Goal: Find specific page/section: Find specific page/section

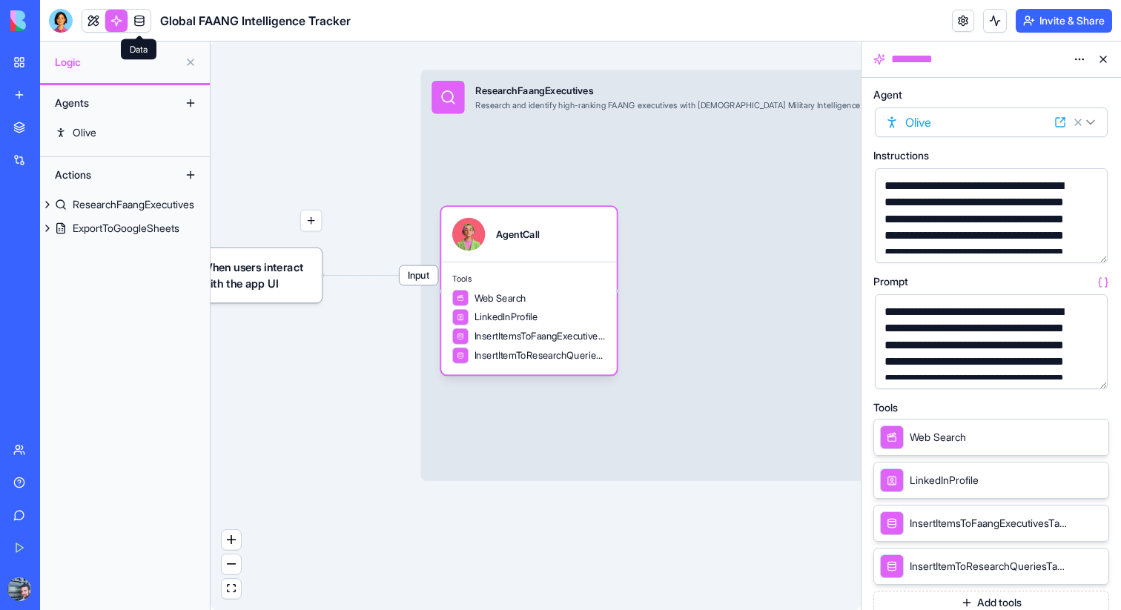
click at [142, 30] on body "**********" at bounding box center [560, 305] width 1121 height 610
click at [148, 21] on link at bounding box center [139, 21] width 22 height 22
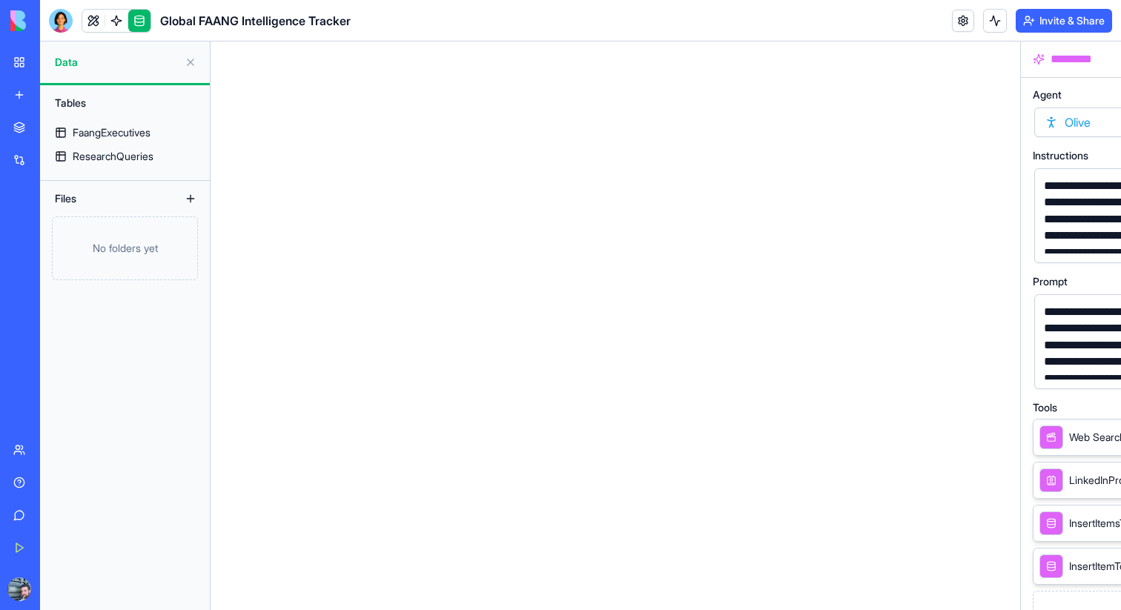
click at [108, 205] on div "Files" at bounding box center [106, 199] width 119 height 24
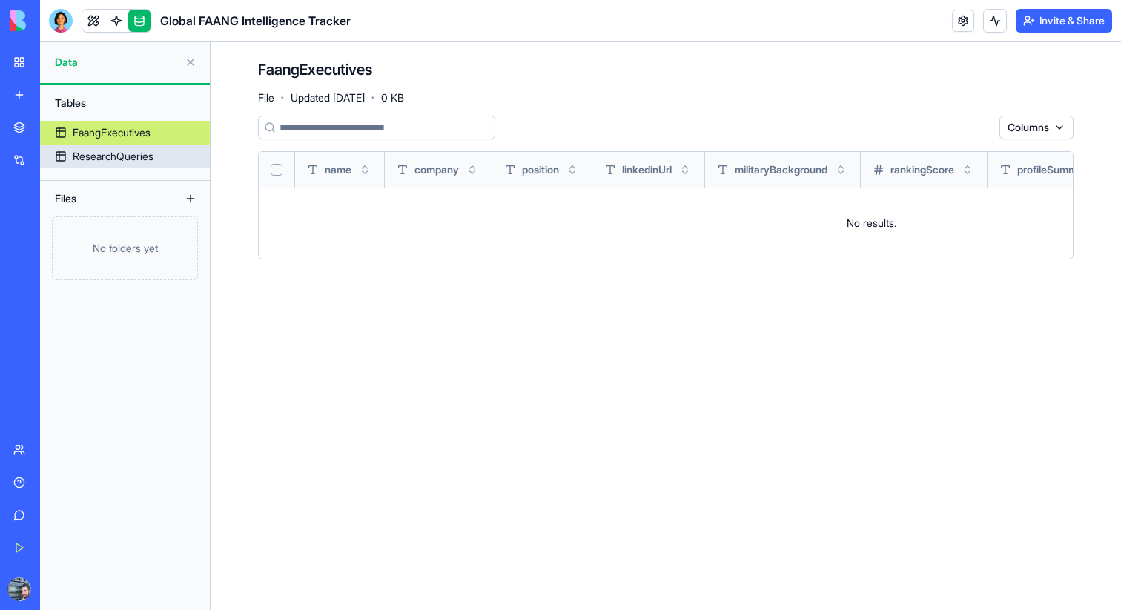
click at [93, 154] on div "ResearchQueries" at bounding box center [113, 156] width 81 height 15
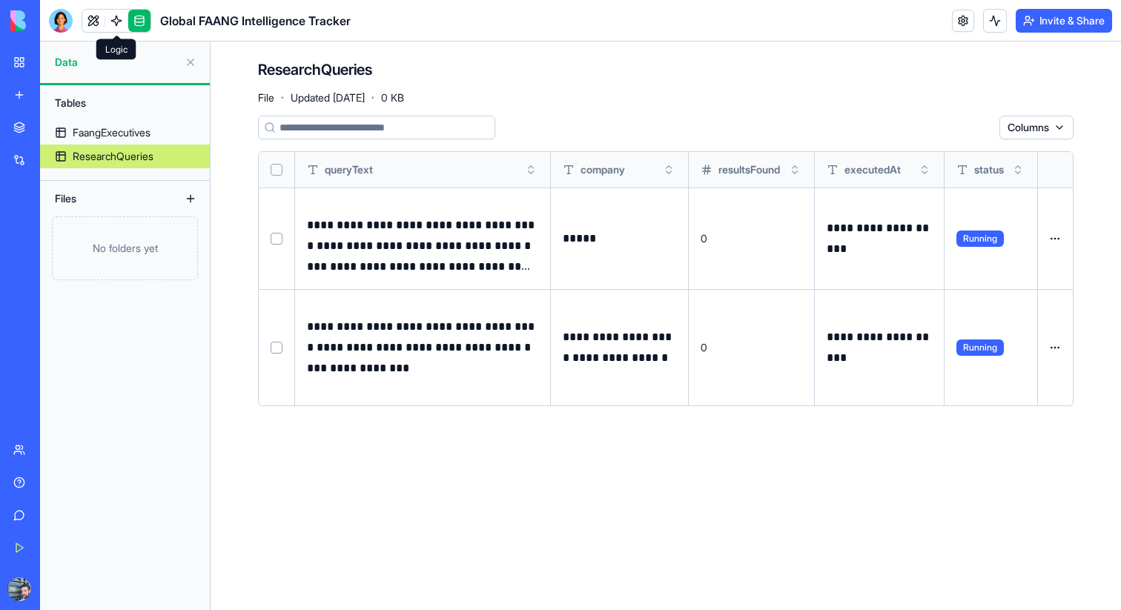
click at [113, 21] on link at bounding box center [116, 21] width 22 height 22
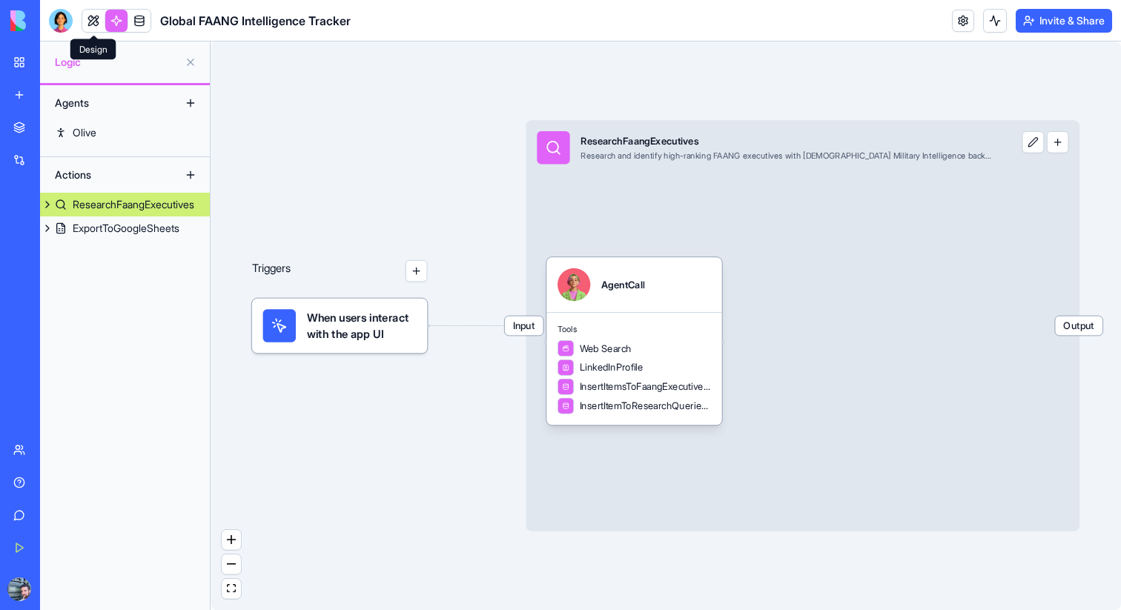
click at [86, 10] on link at bounding box center [93, 21] width 22 height 22
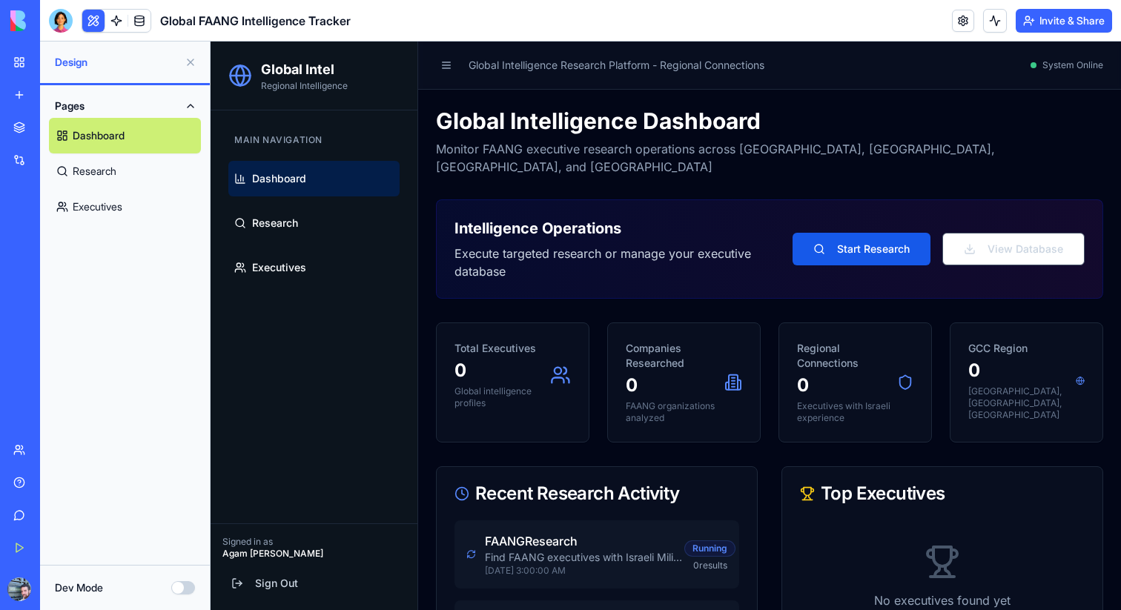
click at [110, 408] on div "Pages Dashboard Research Executives" at bounding box center [125, 325] width 170 height 480
click at [185, 581] on button "Dev Mode" at bounding box center [183, 587] width 24 height 13
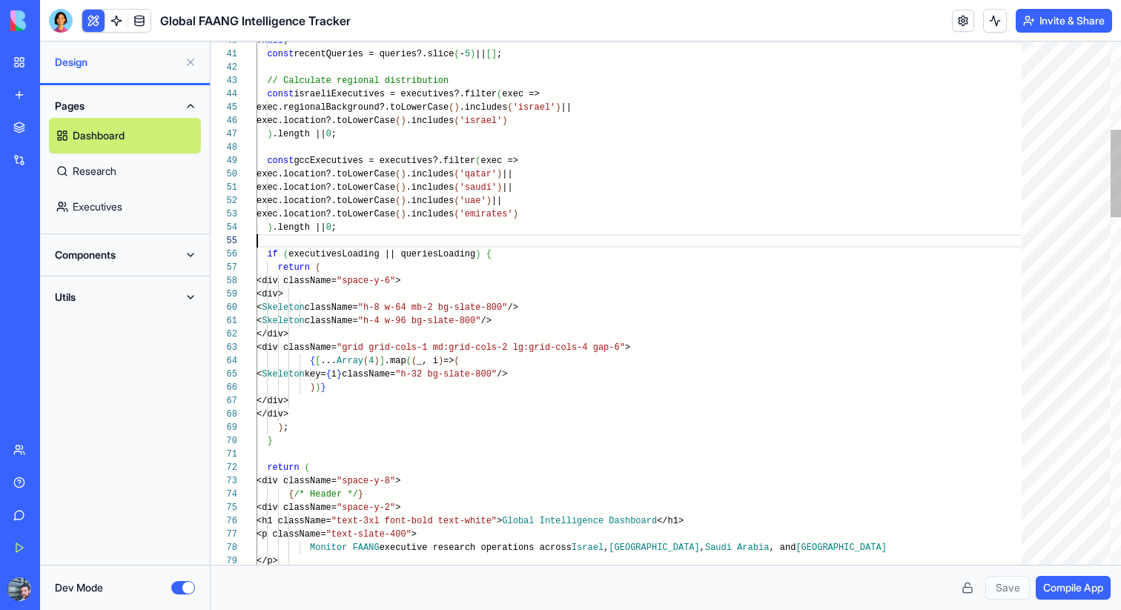
scroll to position [53, 0]
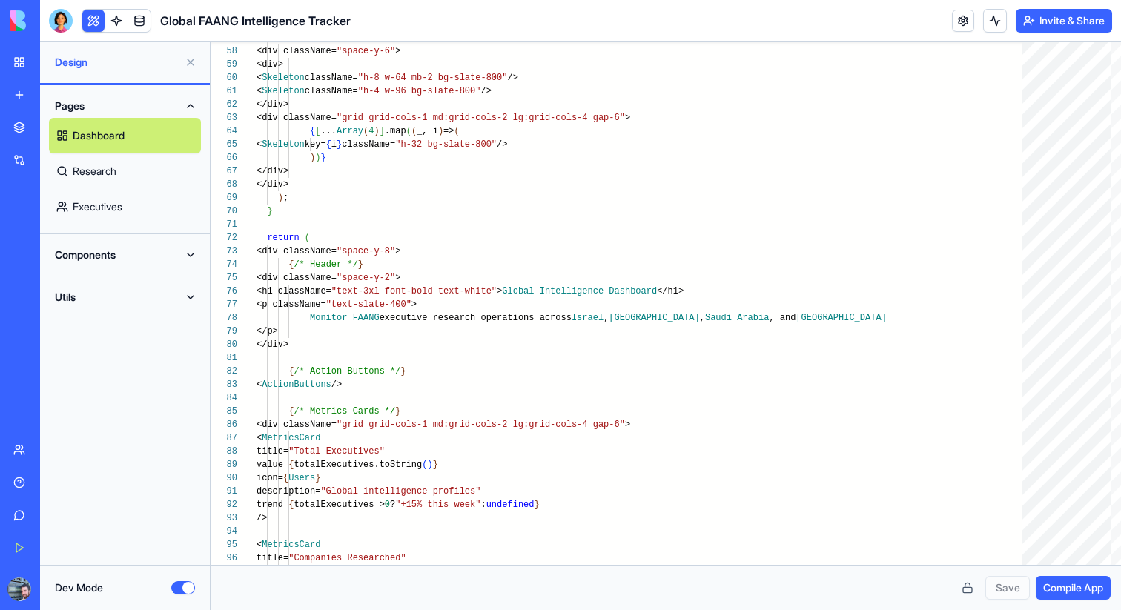
click at [162, 212] on link "Executives" at bounding box center [125, 207] width 152 height 36
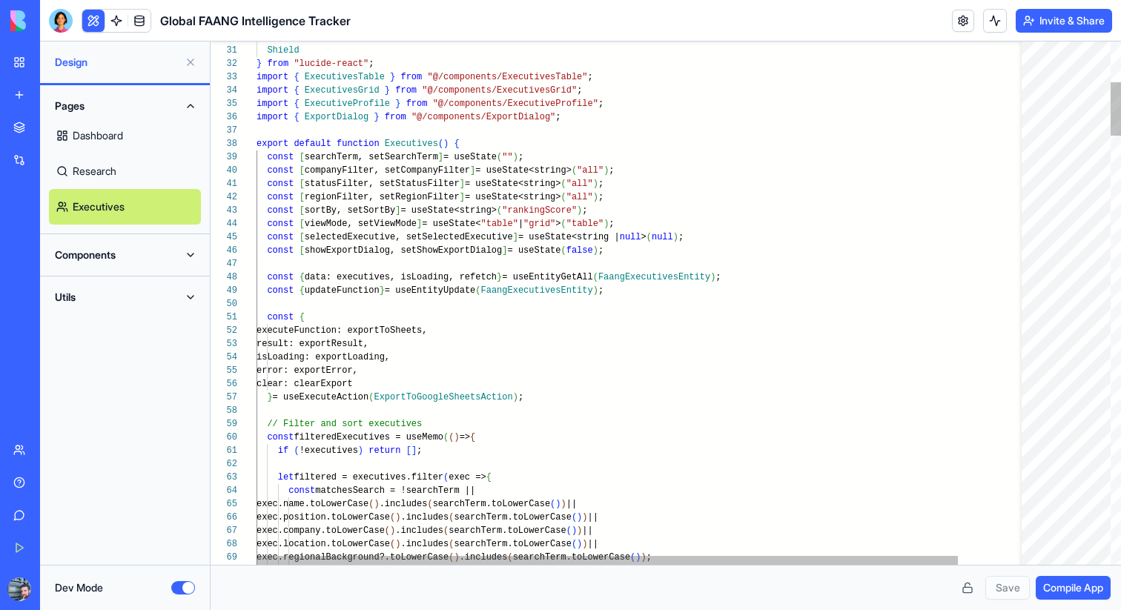
scroll to position [93, 300]
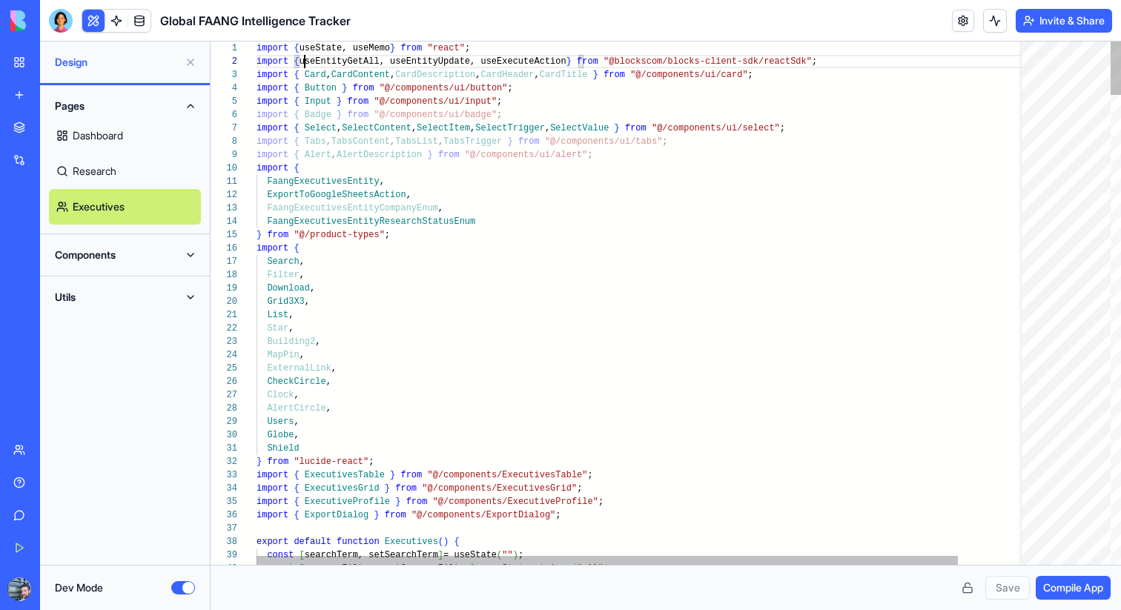
scroll to position [13, 392]
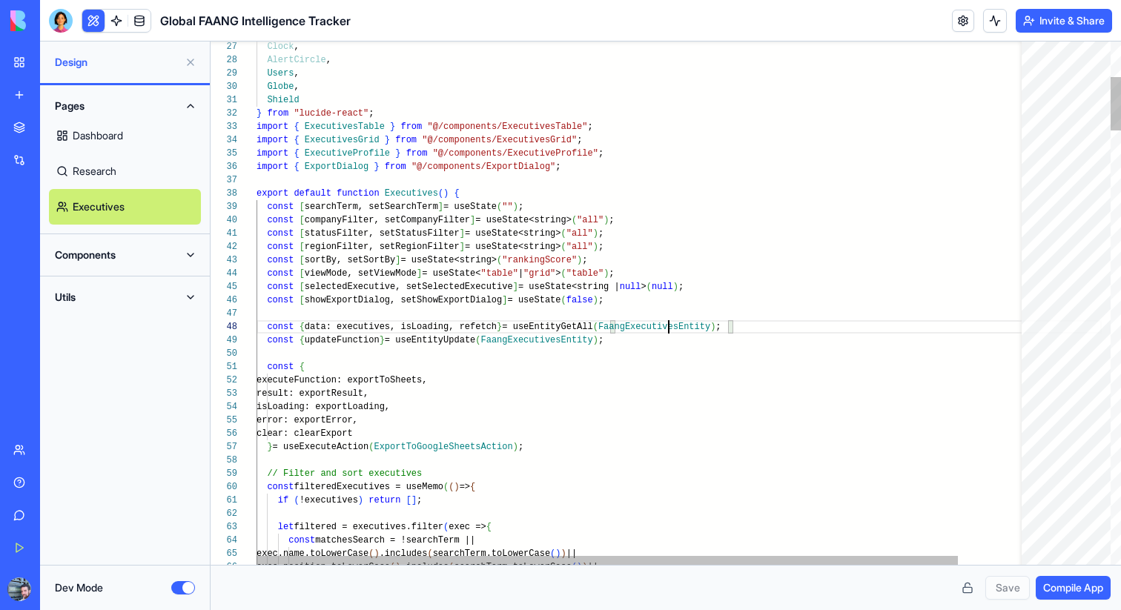
scroll to position [93, 412]
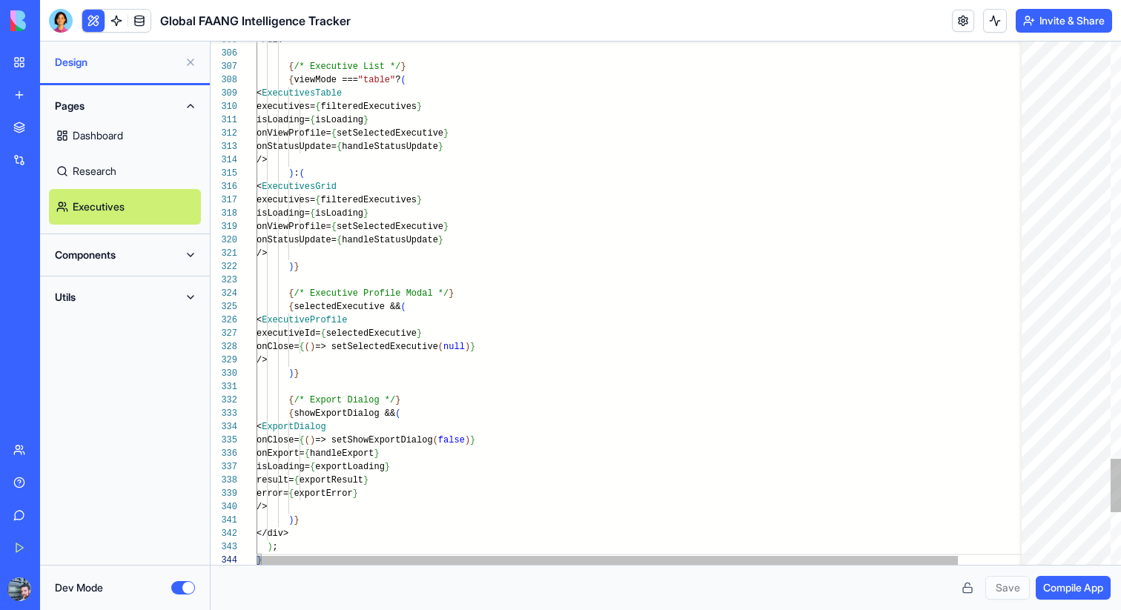
scroll to position [67, 123]
type textarea "**********"
